Goal: Task Accomplishment & Management: Manage account settings

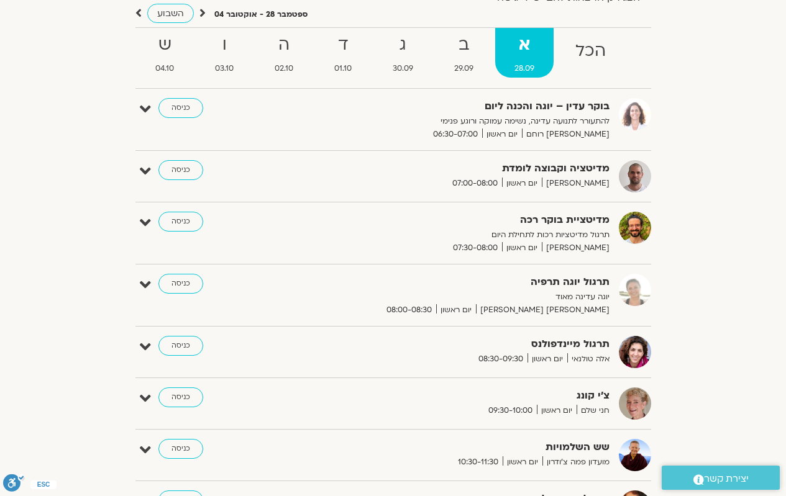
scroll to position [124, 0]
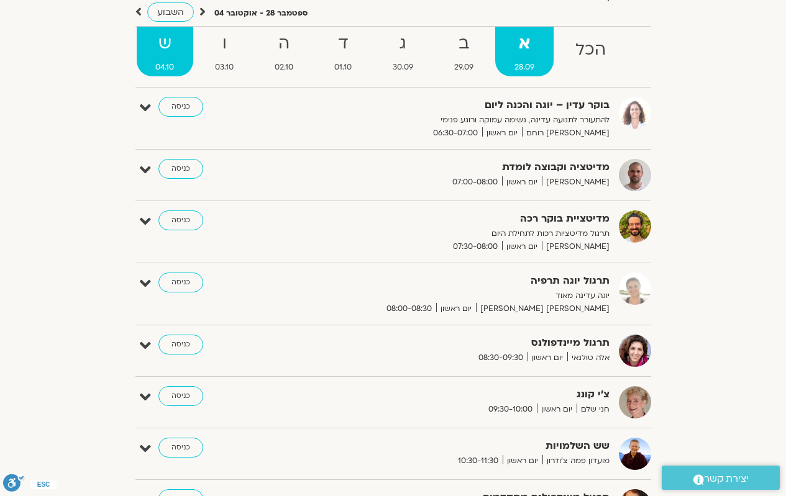
click at [178, 56] on strong "ש" at bounding box center [165, 44] width 57 height 28
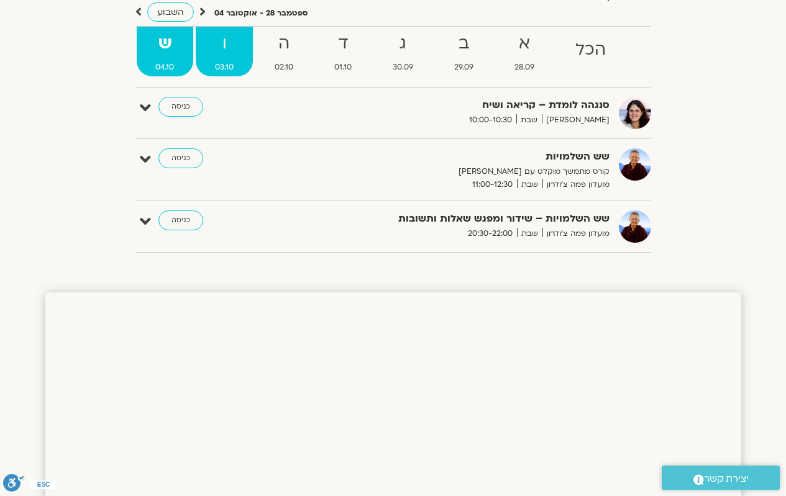
click at [224, 53] on strong "ו" at bounding box center [224, 44] width 57 height 28
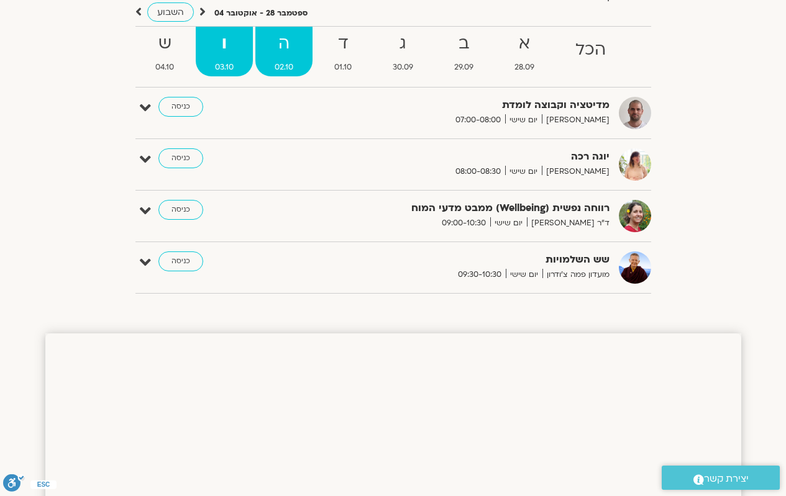
click at [281, 59] on link "ה 02.10" at bounding box center [283, 52] width 57 height 50
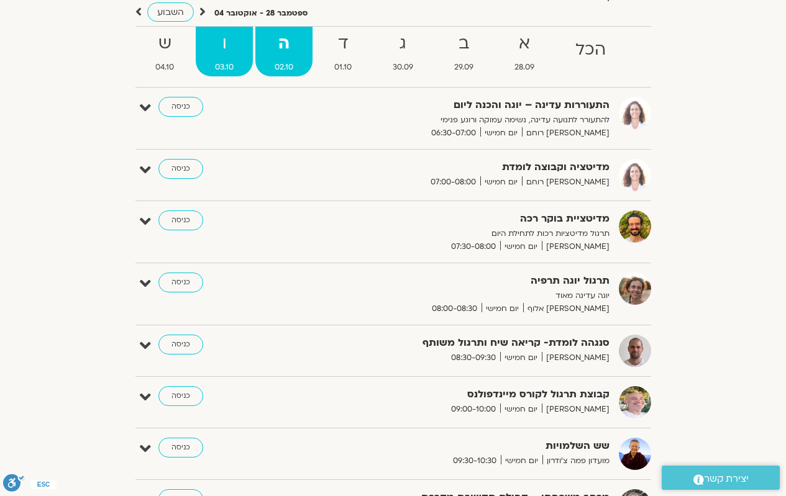
click at [230, 50] on strong "ו" at bounding box center [224, 44] width 57 height 28
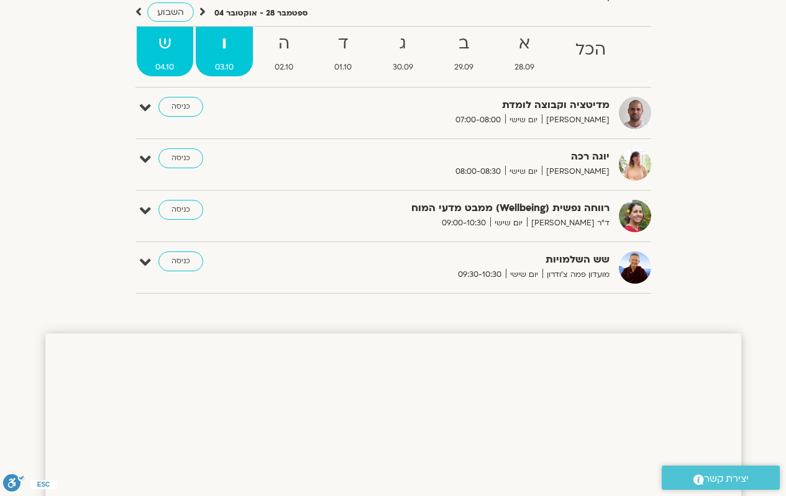
click at [172, 46] on strong "ש" at bounding box center [165, 44] width 57 height 28
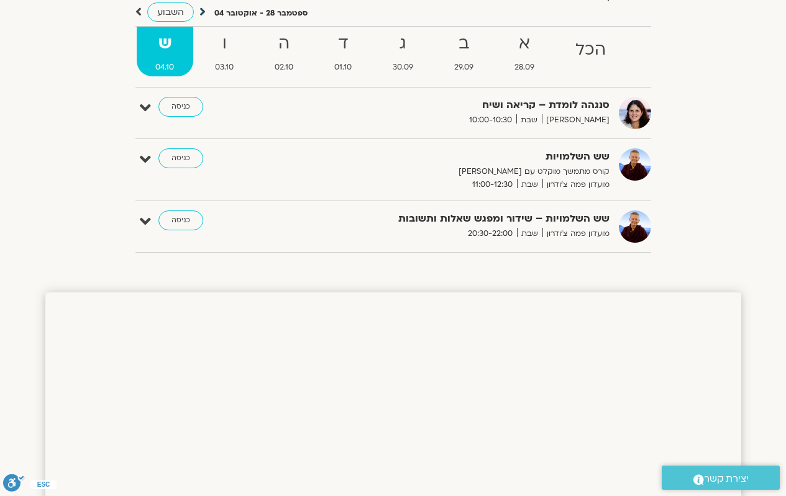
click at [203, 11] on icon at bounding box center [202, 12] width 6 height 12
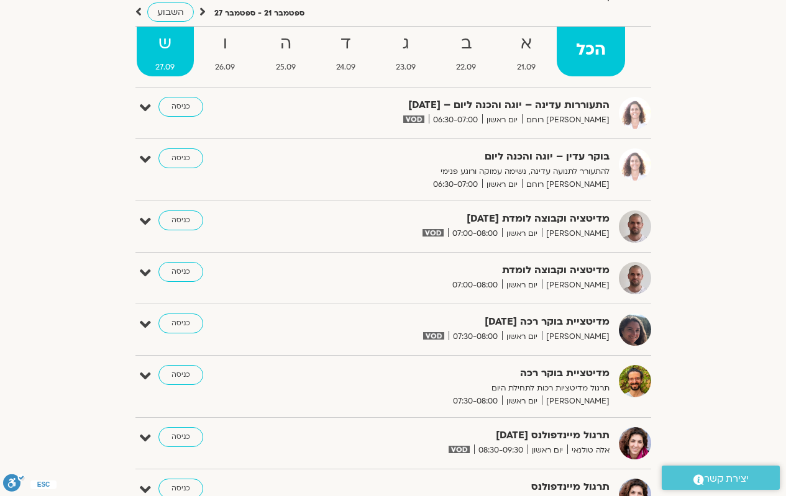
scroll to position [0, 0]
click at [155, 56] on strong "ש" at bounding box center [165, 44] width 57 height 28
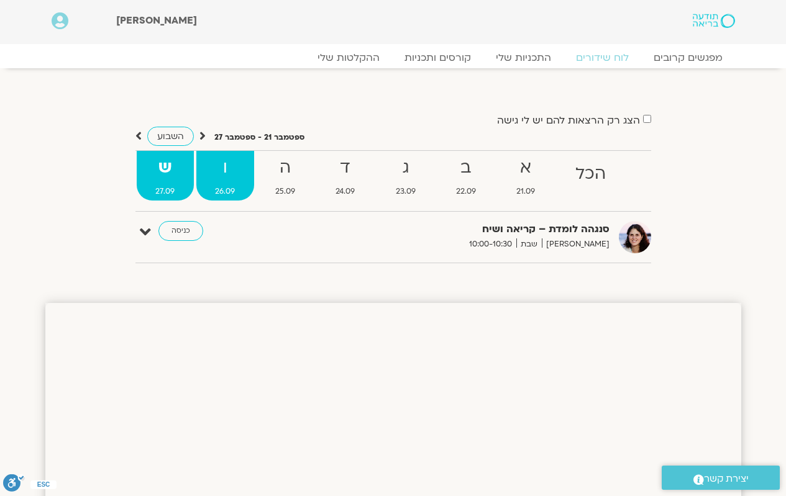
click at [233, 168] on strong "ו" at bounding box center [225, 168] width 58 height 28
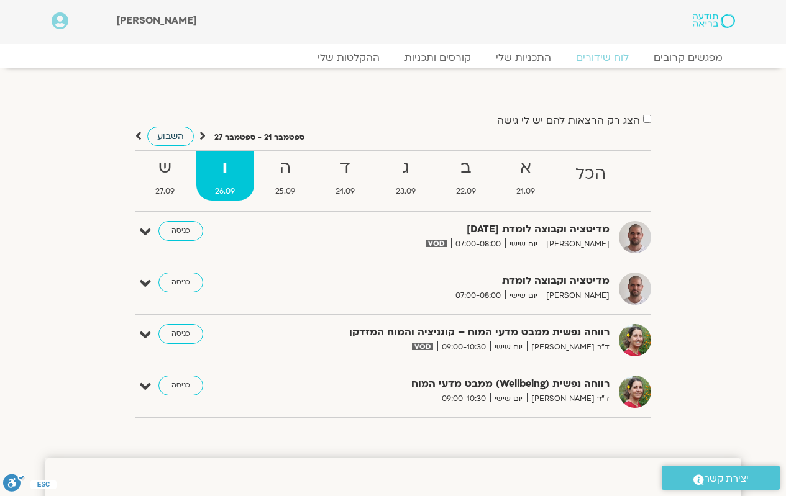
click at [160, 141] on span "השבוע" at bounding box center [170, 136] width 27 height 12
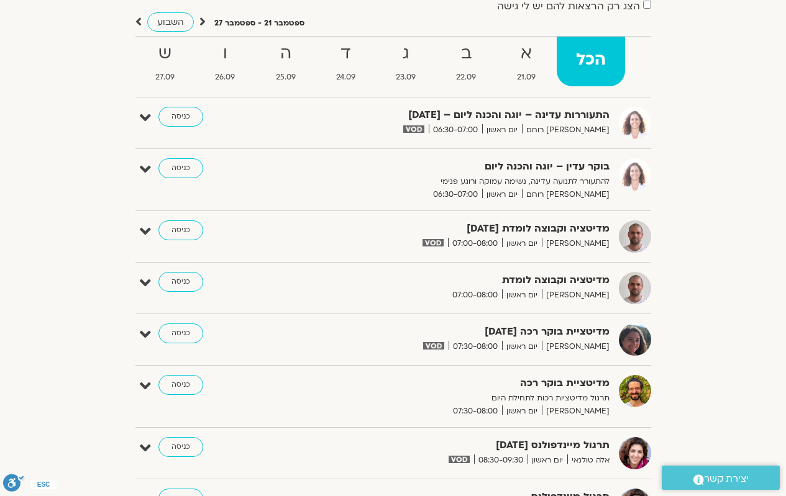
scroll to position [124, 0]
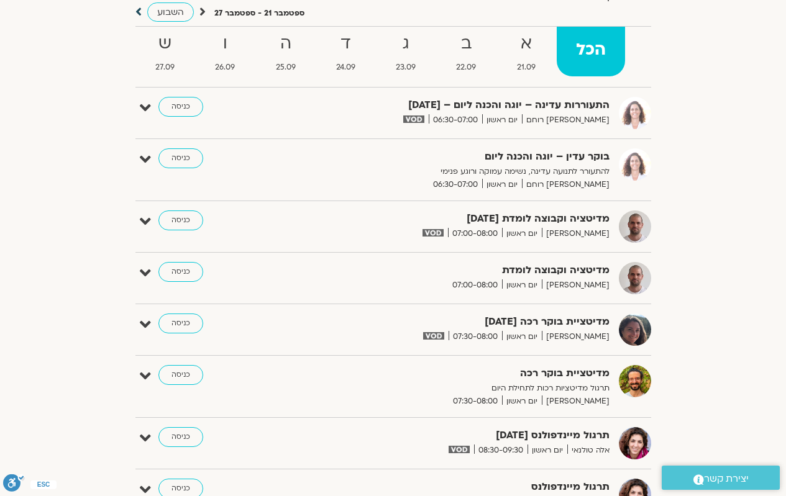
click at [137, 15] on icon at bounding box center [138, 12] width 6 height 12
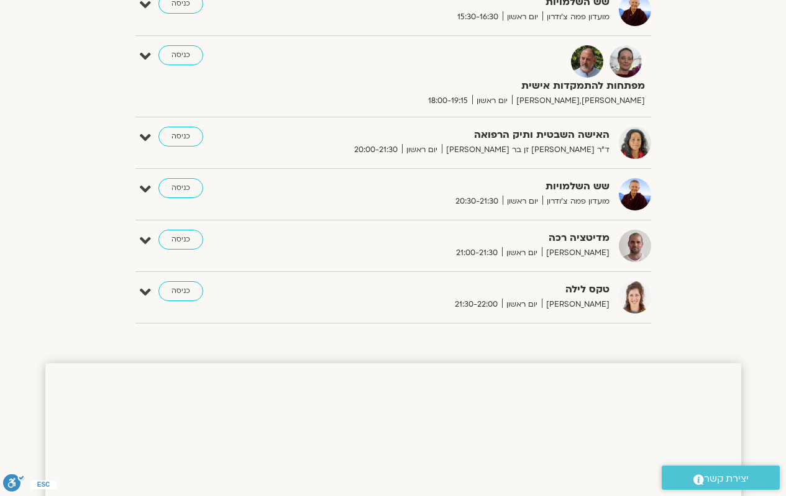
scroll to position [683, 0]
